Goal: Transaction & Acquisition: Purchase product/service

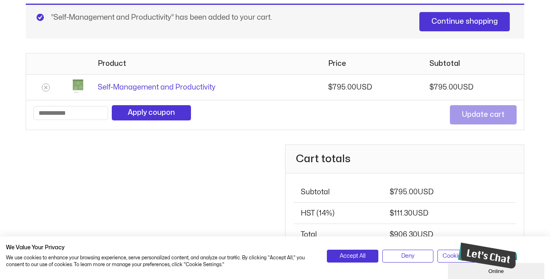
scroll to position [121, 0]
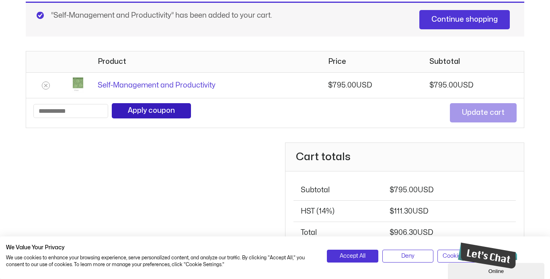
click at [153, 113] on button "Apply coupon" at bounding box center [151, 110] width 79 height 15
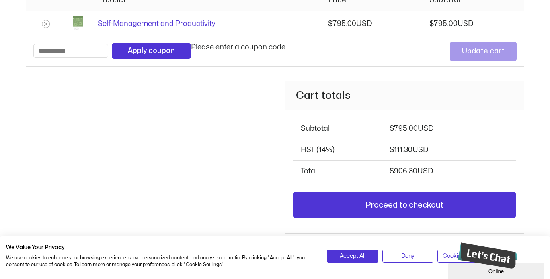
scroll to position [134, 0]
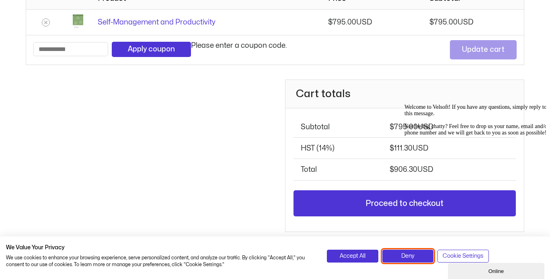
click at [413, 260] on span "Deny" at bounding box center [407, 256] width 13 height 9
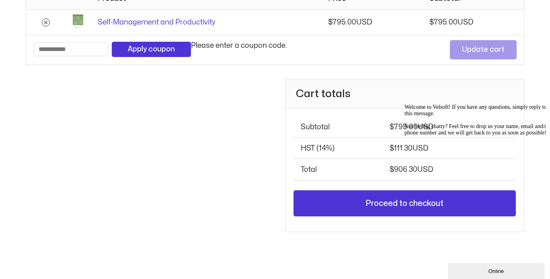
click at [47, 21] on icon "Remove Self-Management and Productivity from cart" at bounding box center [45, 22] width 3 height 3
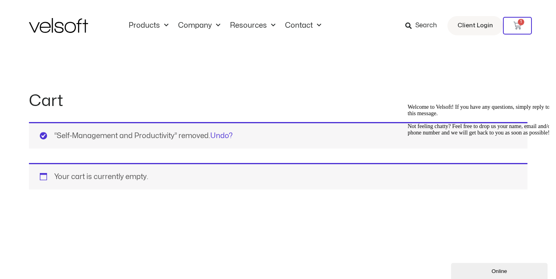
scroll to position [0, 0]
click at [137, 24] on link "Products" at bounding box center [148, 25] width 49 height 9
click at [138, 25] on link "Products" at bounding box center [148, 25] width 49 height 9
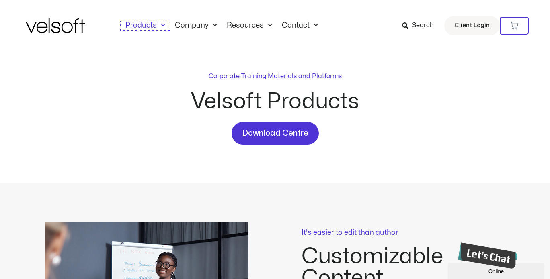
click at [138, 24] on link "Products" at bounding box center [145, 25] width 49 height 9
click at [280, 137] on span "Download Centre" at bounding box center [275, 133] width 66 height 13
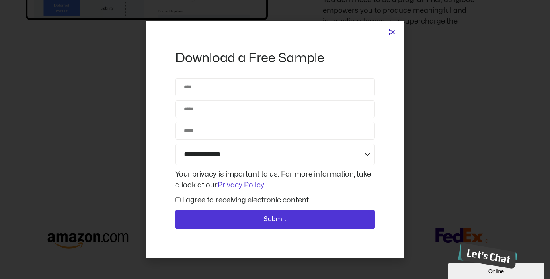
scroll to position [1874, 0]
click at [393, 32] on icon "Close" at bounding box center [392, 32] width 6 height 6
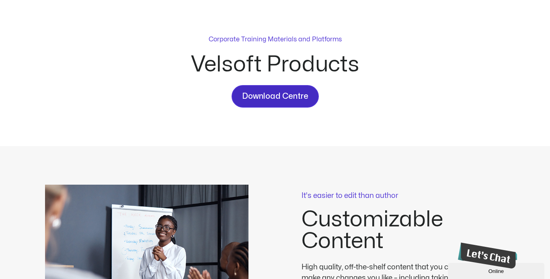
scroll to position [14, 0]
